Goal: Check status

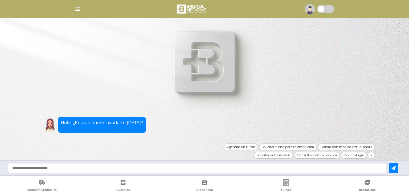
click at [76, 9] on img "button" at bounding box center [78, 9] width 7 height 7
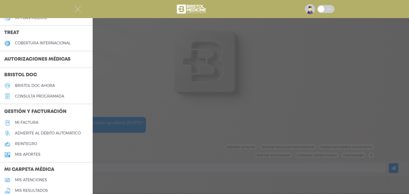
scroll to position [99, 0]
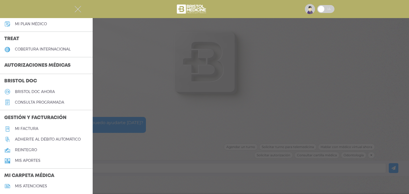
click at [44, 65] on h3 "Autorizaciones médicas" at bounding box center [37, 66] width 75 height 10
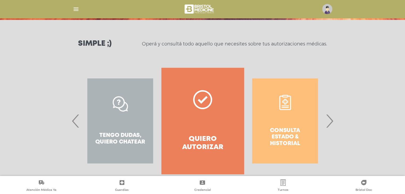
scroll to position [73, 0]
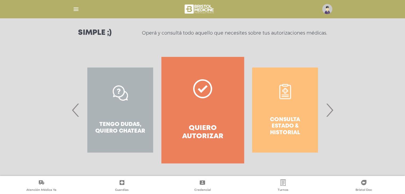
click at [301, 123] on div "Consulta estado & historial" at bounding box center [285, 110] width 82 height 106
click at [330, 107] on span "›" at bounding box center [329, 110] width 10 height 29
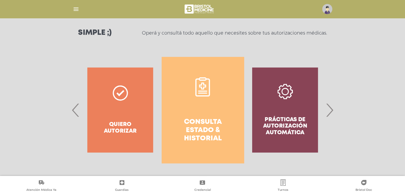
click at [214, 117] on link "Consulta estado & historial" at bounding box center [203, 110] width 82 height 106
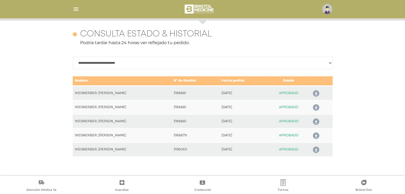
scroll to position [231, 0]
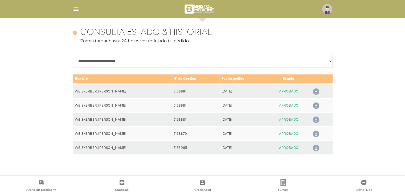
click at [317, 147] on icon at bounding box center [315, 148] width 9 height 9
click at [317, 133] on icon at bounding box center [315, 134] width 9 height 9
